Goal: Information Seeking & Learning: Learn about a topic

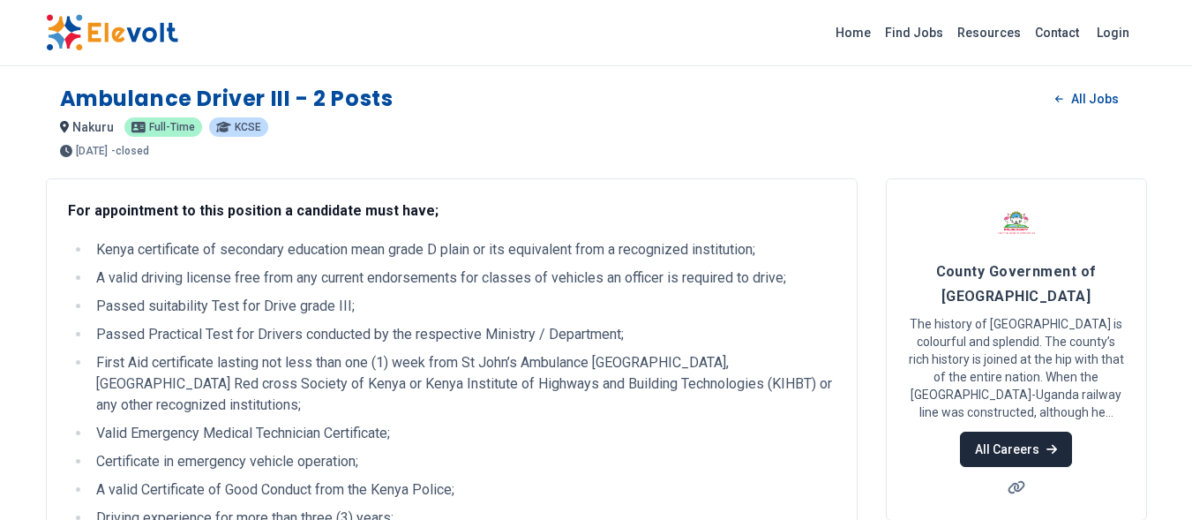
click at [1034, 432] on link "All Careers" at bounding box center [1016, 449] width 112 height 35
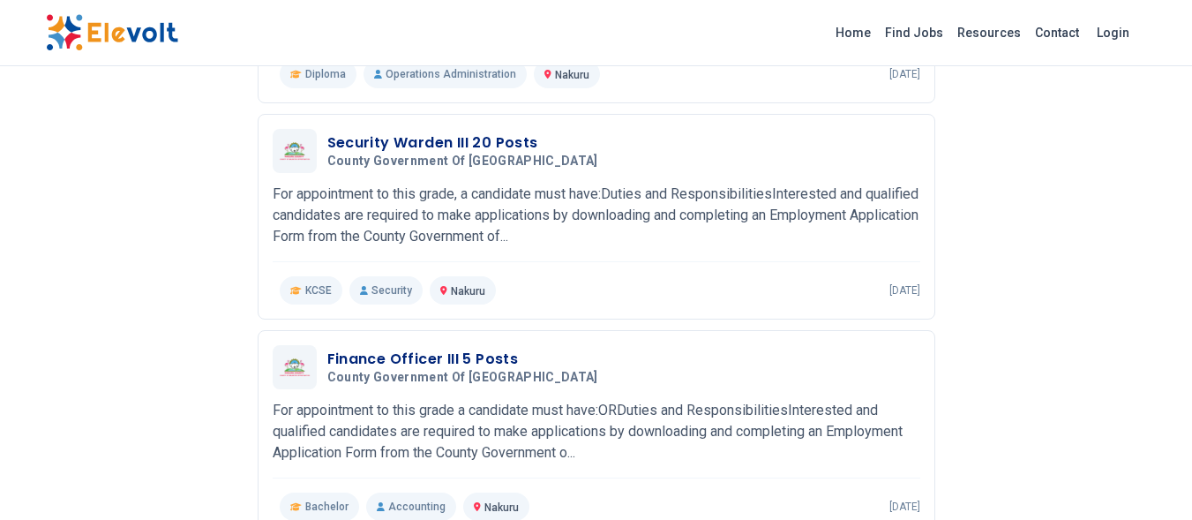
scroll to position [1659, 0]
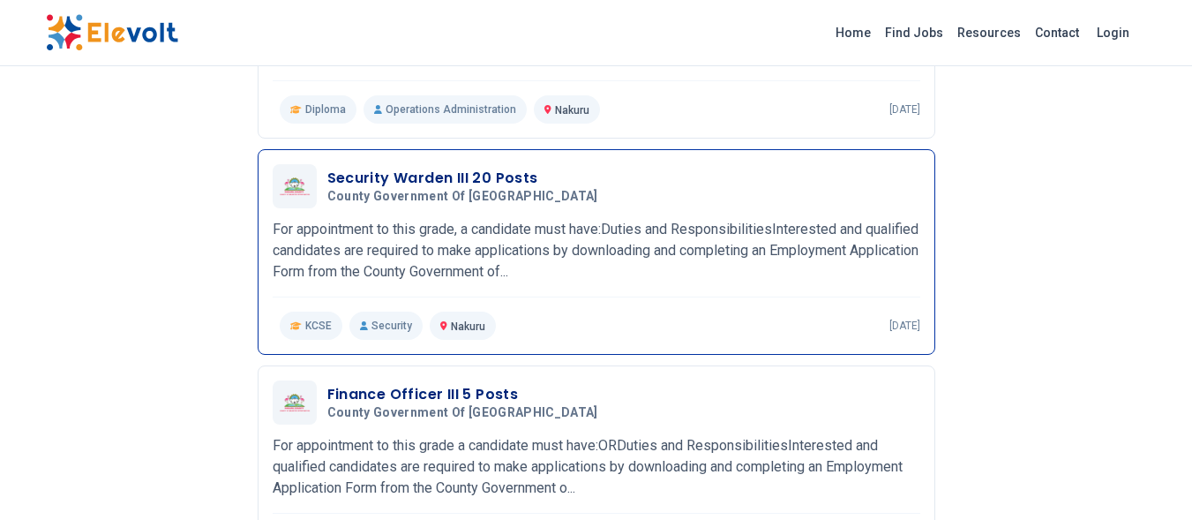
click at [504, 176] on h3 "Security Warden III 20 Posts" at bounding box center [466, 178] width 278 height 21
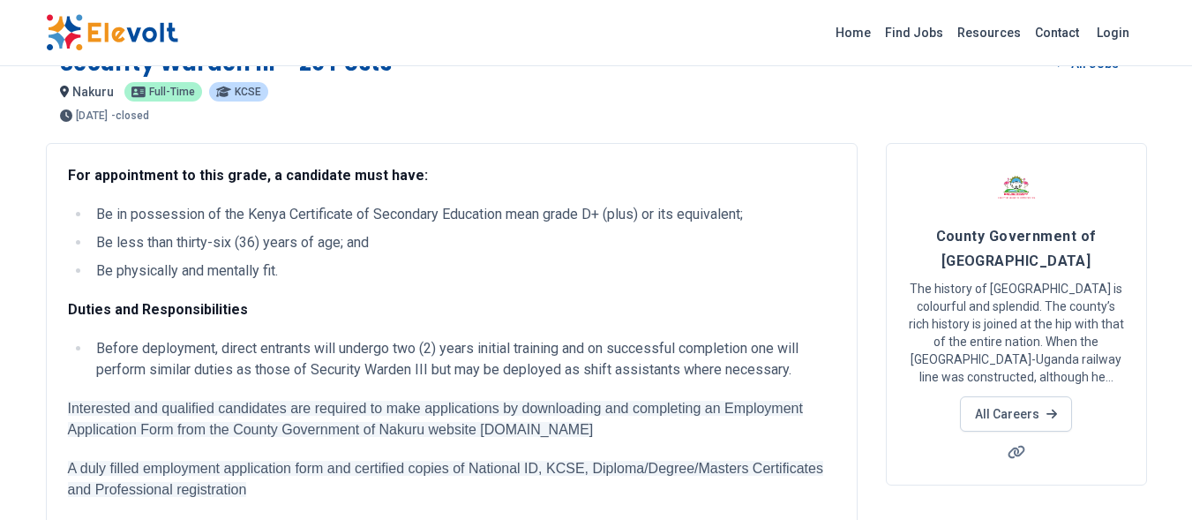
scroll to position [106, 0]
